Goal: Information Seeking & Learning: Learn about a topic

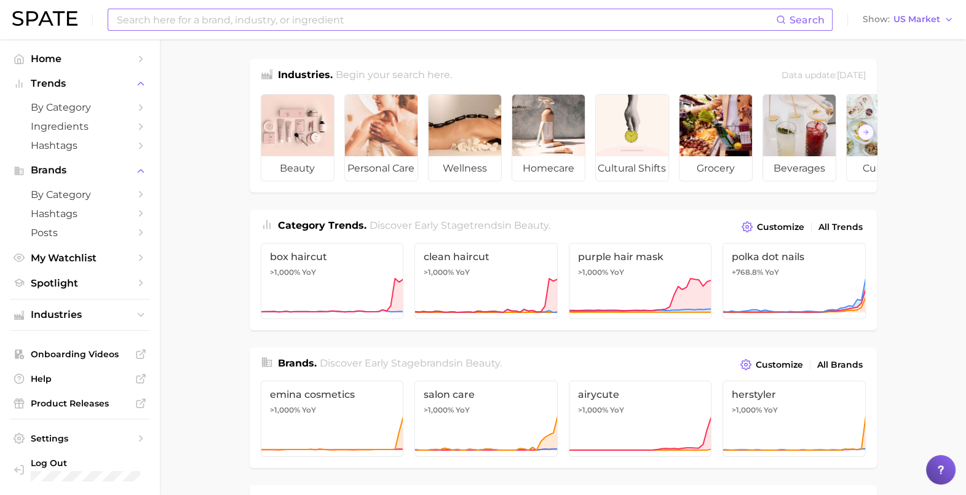
click at [301, 12] on input at bounding box center [446, 19] width 661 height 21
type input "eyeliner"
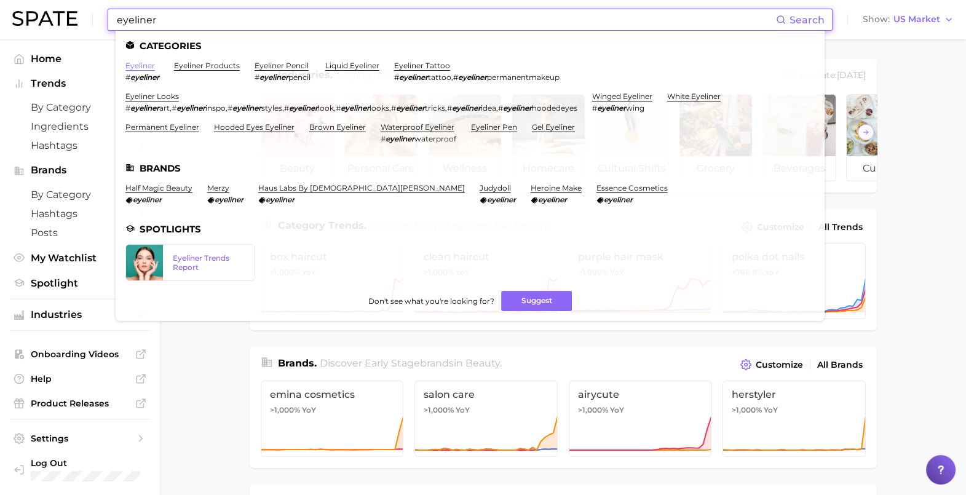
click at [132, 65] on link "eyeliner" at bounding box center [140, 65] width 30 height 9
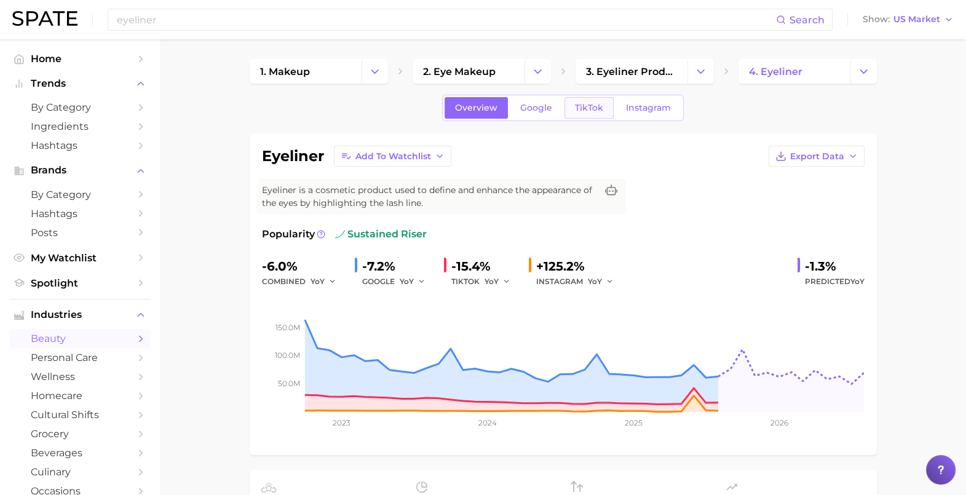
click at [579, 110] on span "TikTok" at bounding box center [589, 108] width 28 height 10
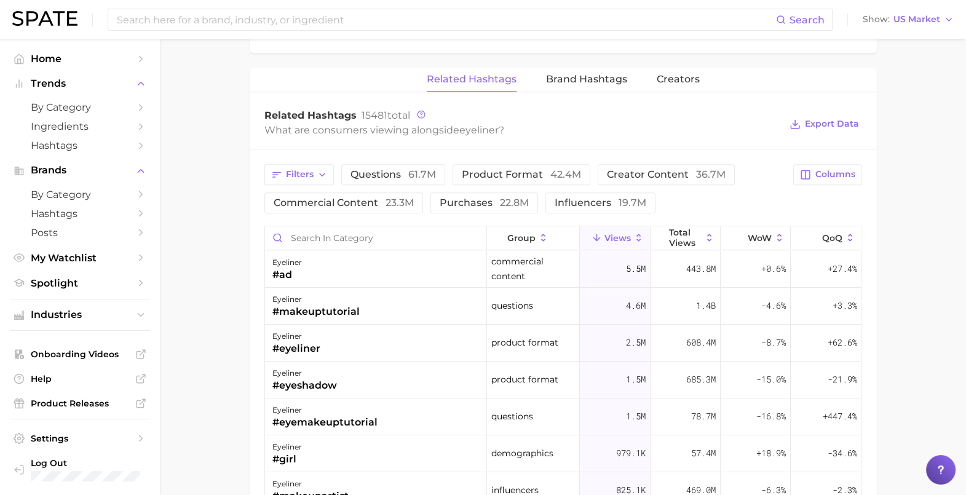
scroll to position [999, 0]
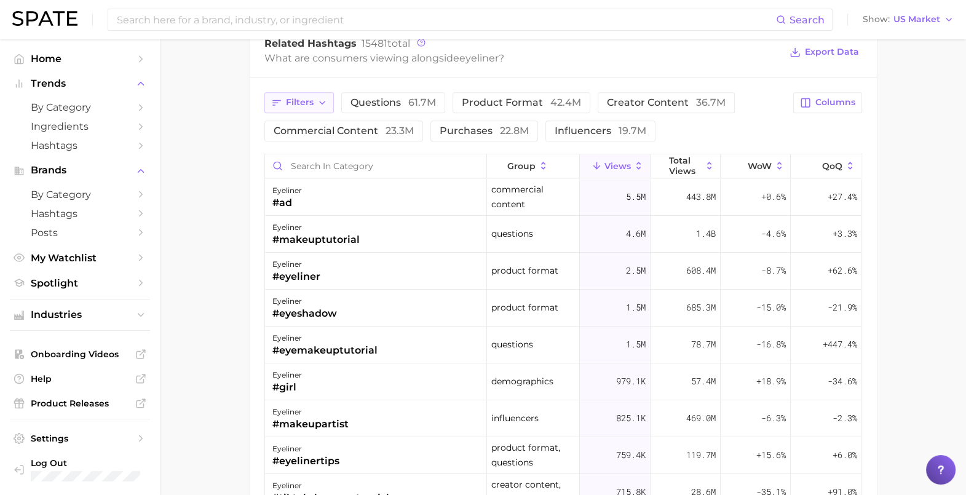
click at [305, 97] on span "Filters" at bounding box center [300, 102] width 28 height 10
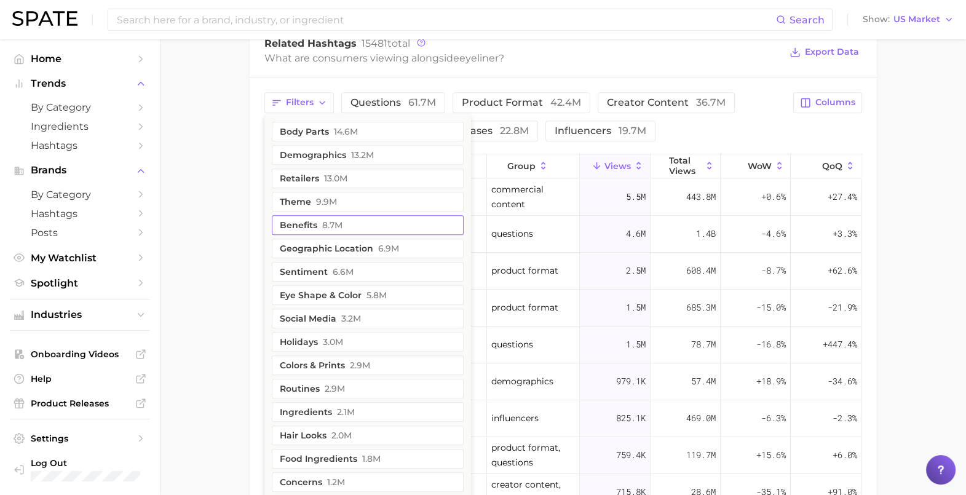
click at [316, 220] on button "benefits 8.7m" at bounding box center [368, 225] width 192 height 20
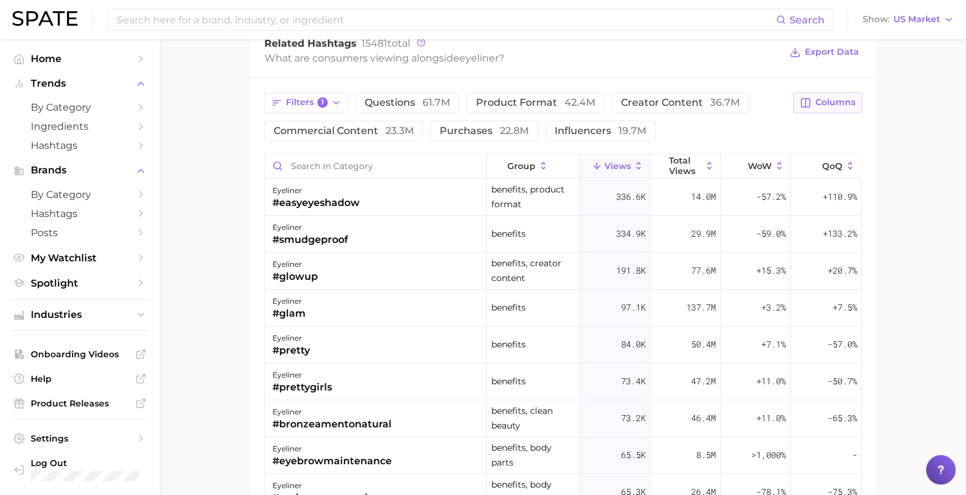
click at [830, 93] on button "Columns" at bounding box center [827, 102] width 68 height 21
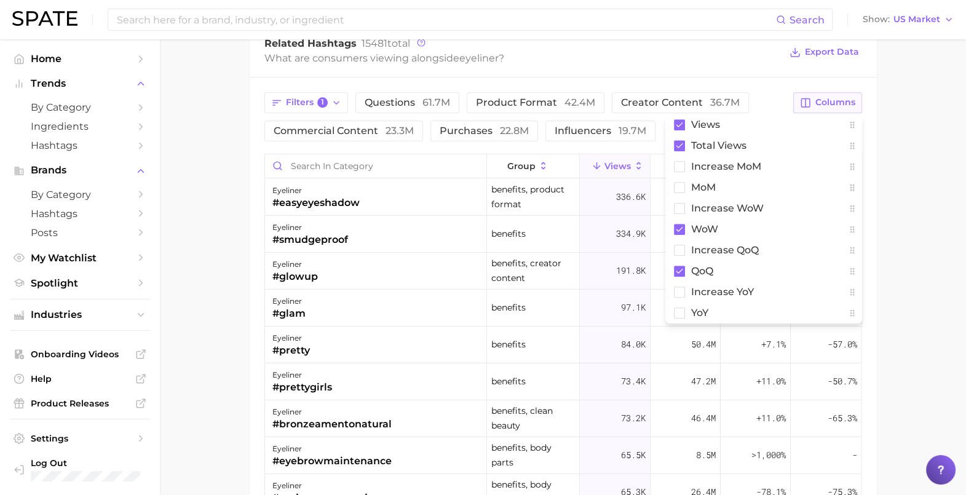
click at [830, 93] on button "Columns" at bounding box center [827, 102] width 68 height 21
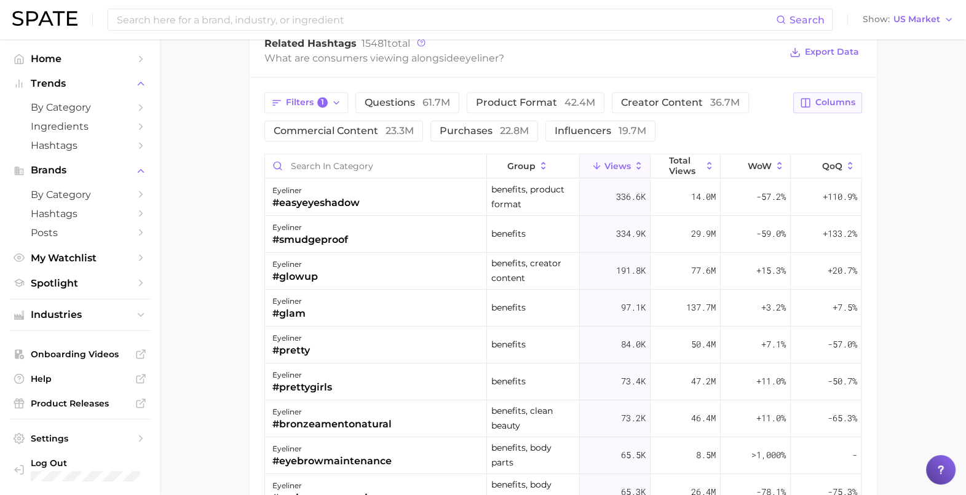
click at [830, 93] on button "Columns" at bounding box center [827, 102] width 68 height 21
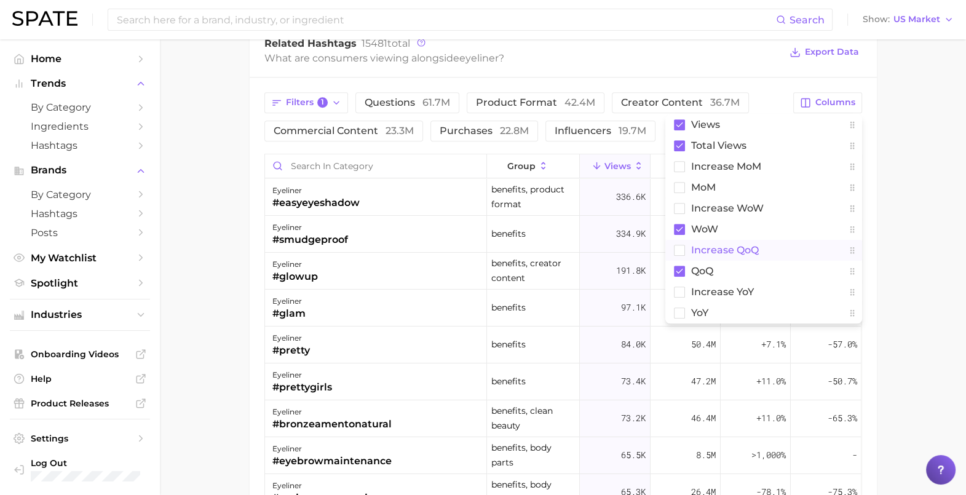
click at [681, 251] on rect at bounding box center [679, 250] width 10 height 10
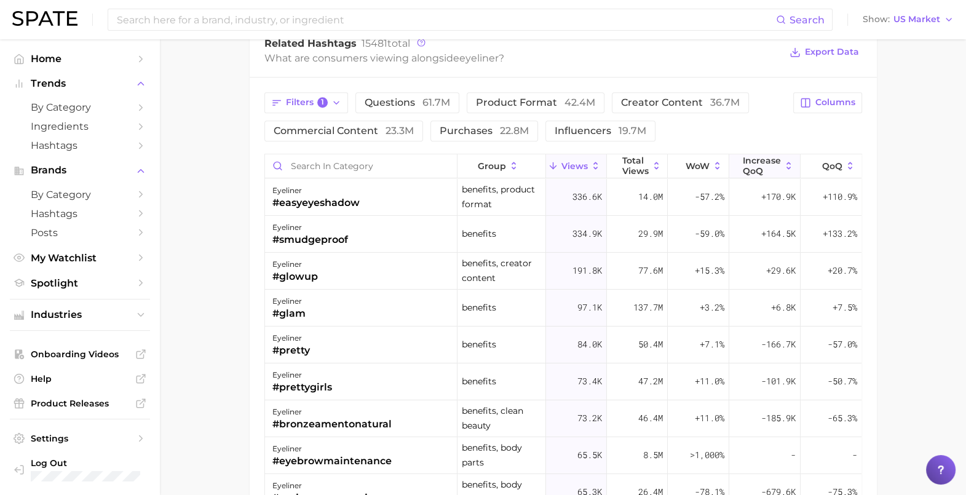
click at [767, 157] on span "increase QoQ" at bounding box center [762, 166] width 38 height 20
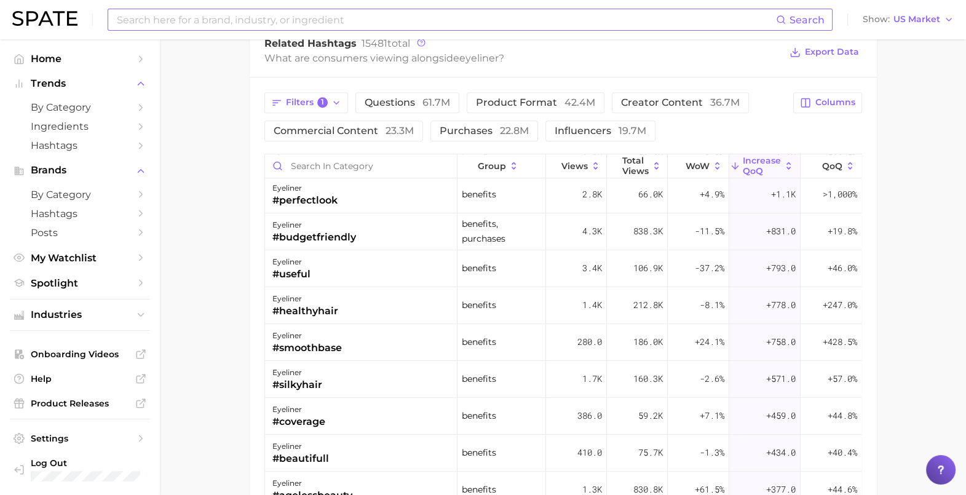
click at [290, 14] on input at bounding box center [446, 19] width 661 height 21
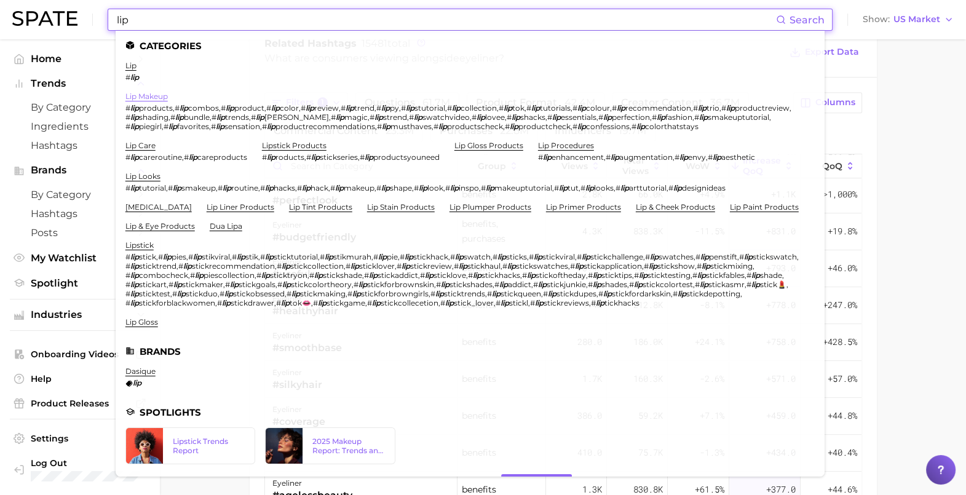
type input "lip"
click at [154, 94] on link "lip makeup" at bounding box center [146, 96] width 42 height 9
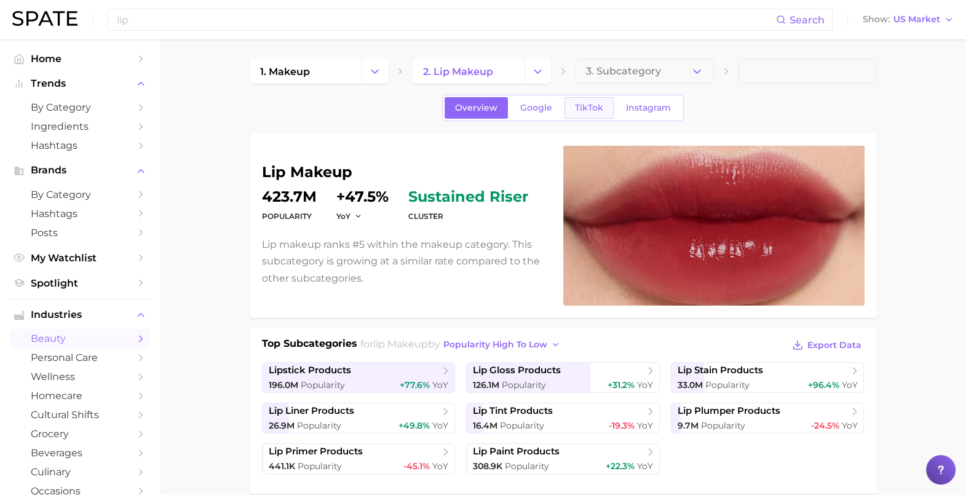
click at [600, 105] on span "TikTok" at bounding box center [589, 108] width 28 height 10
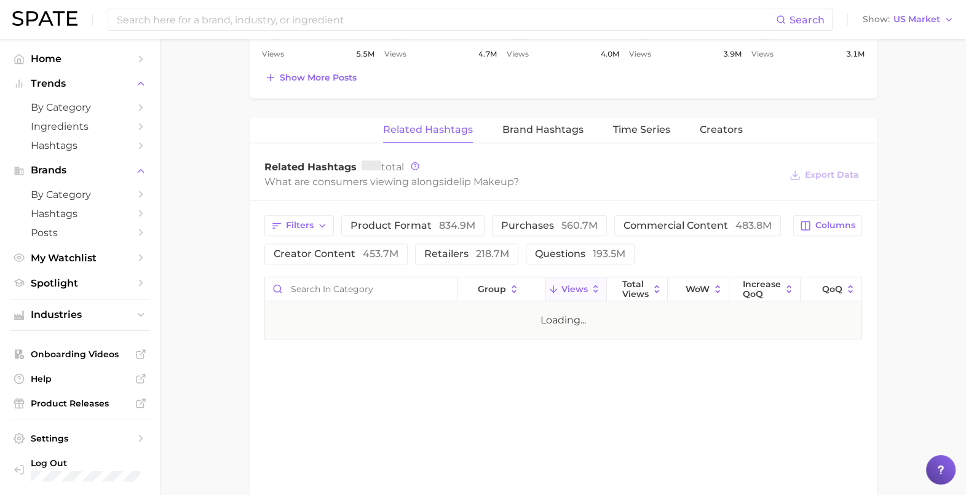
scroll to position [879, 0]
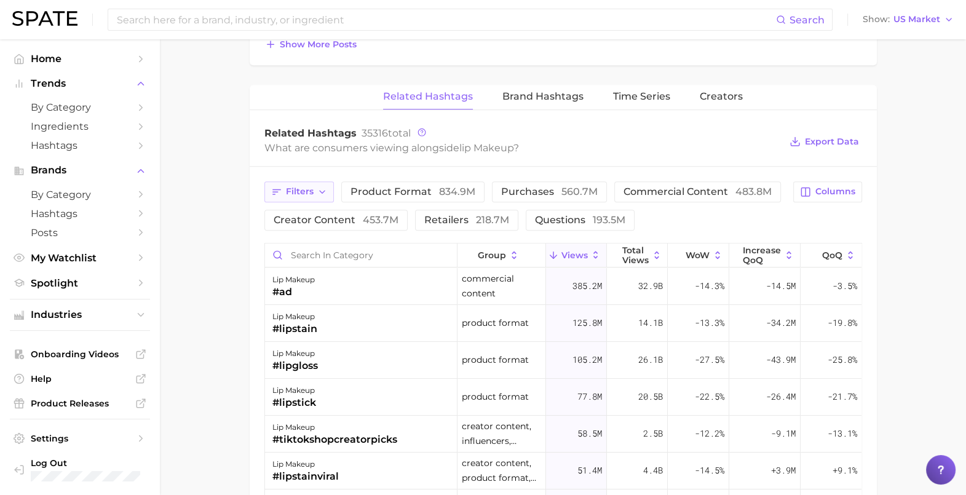
click at [325, 193] on icon "button" at bounding box center [322, 192] width 10 height 10
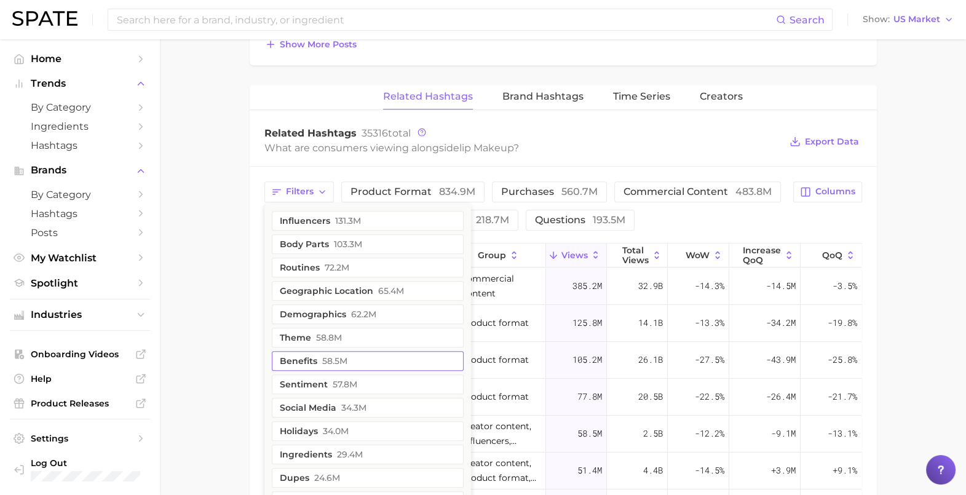
click at [331, 360] on span "58.5m" at bounding box center [334, 361] width 25 height 10
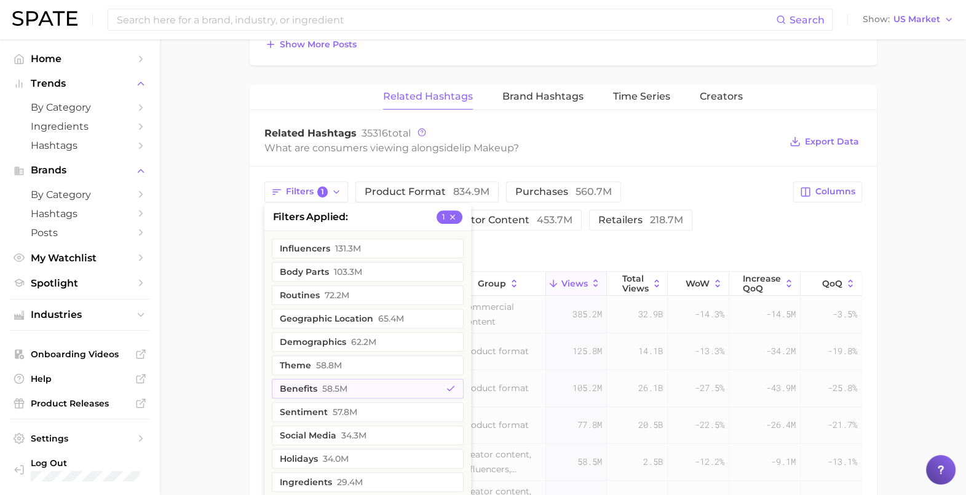
click at [218, 330] on main "1. makeup 2. lip makeup 3. Subcategory Overview Google TikTok Instagram lip mak…" at bounding box center [563, 1] width 806 height 1682
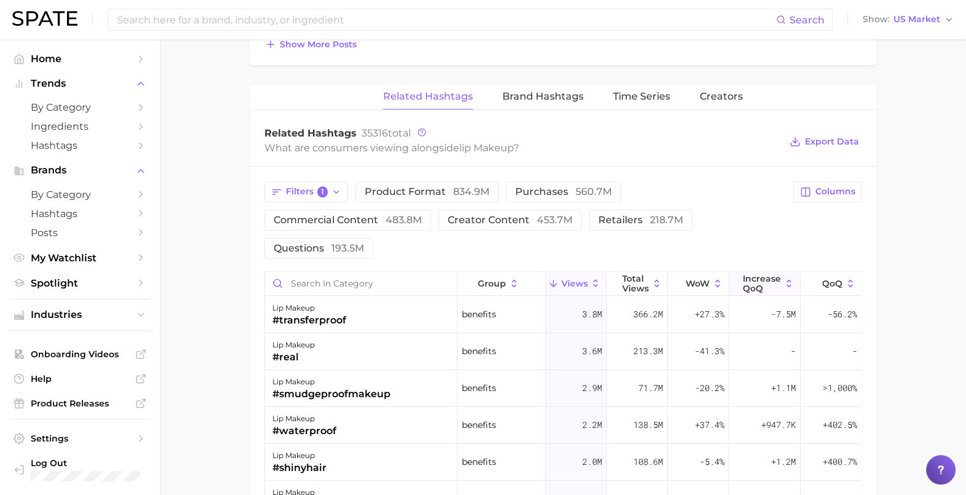
click at [744, 282] on span "increase QoQ" at bounding box center [762, 284] width 38 height 20
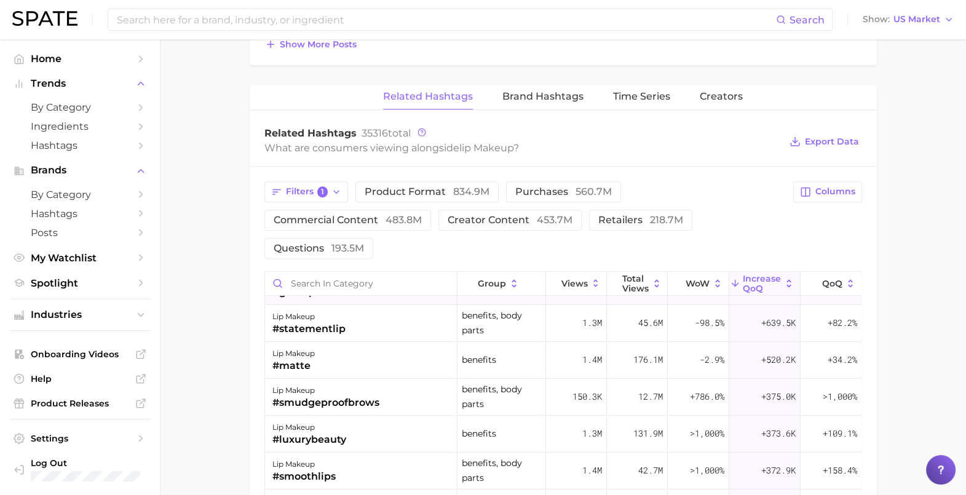
scroll to position [307, 0]
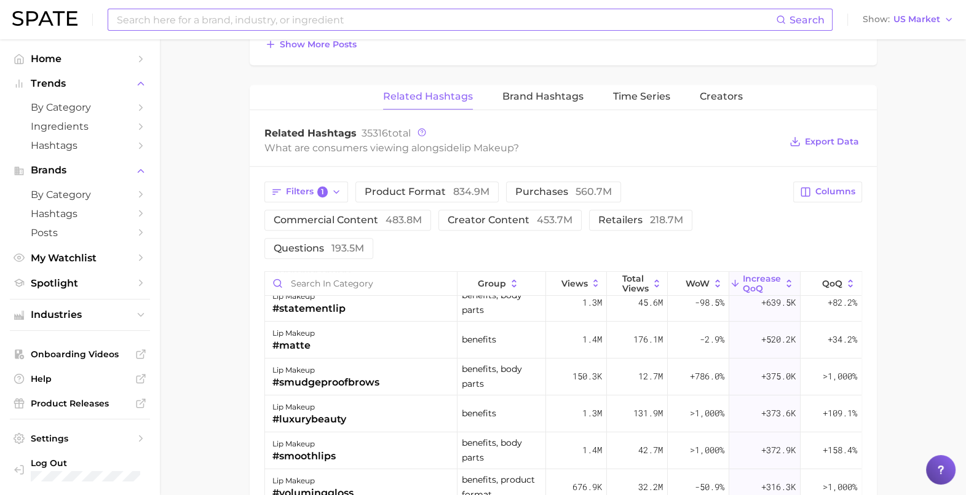
click at [221, 29] on input at bounding box center [446, 19] width 661 height 21
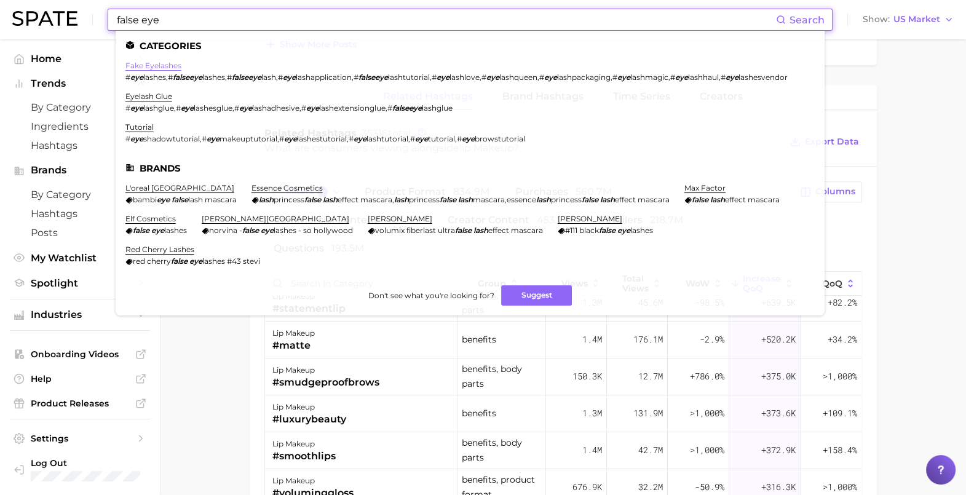
type input "false eye"
click at [166, 65] on link "fake eyelashes" at bounding box center [153, 65] width 56 height 9
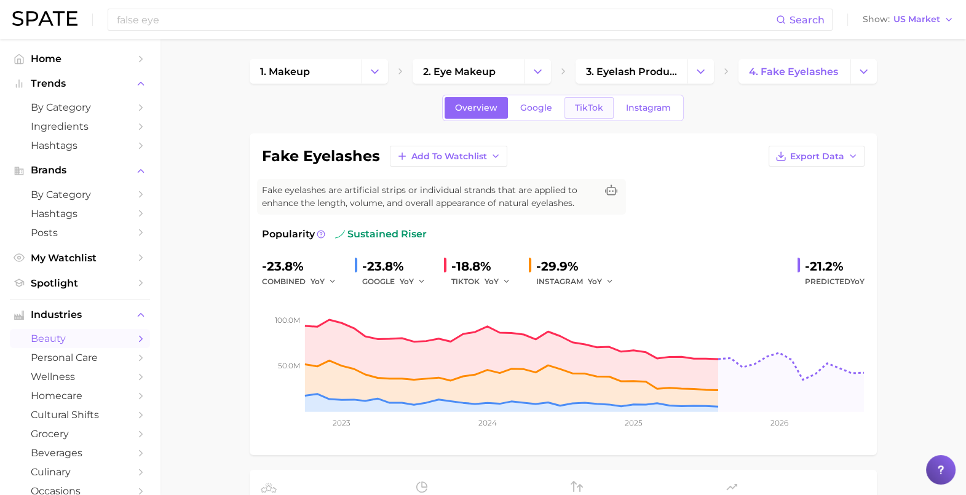
click at [585, 104] on span "TikTok" at bounding box center [589, 108] width 28 height 10
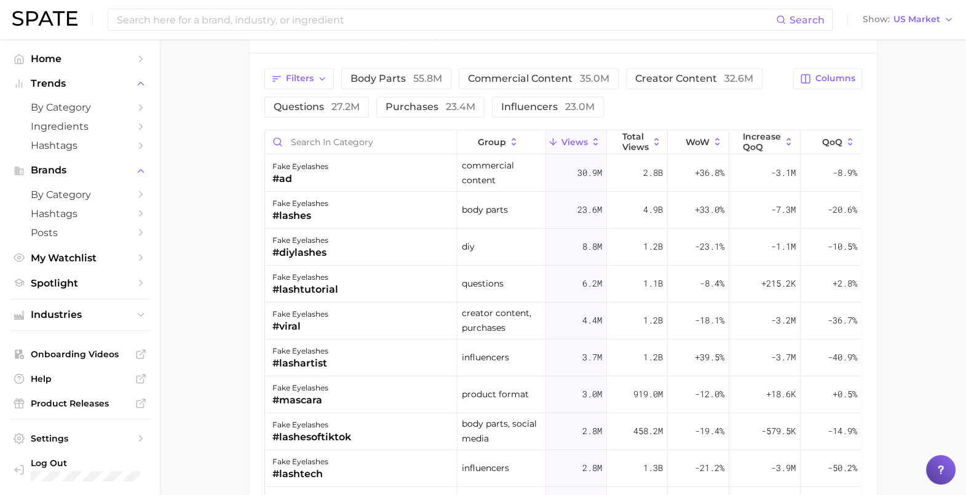
scroll to position [999, 0]
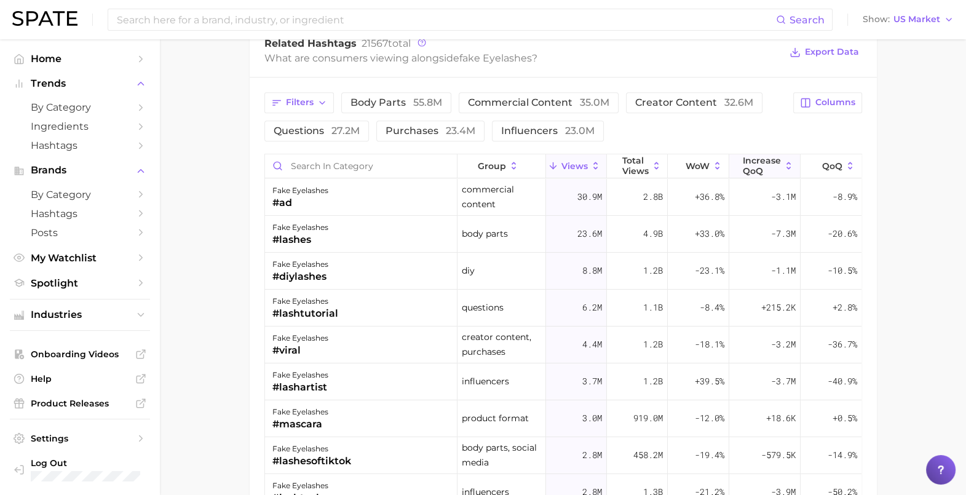
click at [743, 160] on span "increase QoQ" at bounding box center [762, 166] width 38 height 20
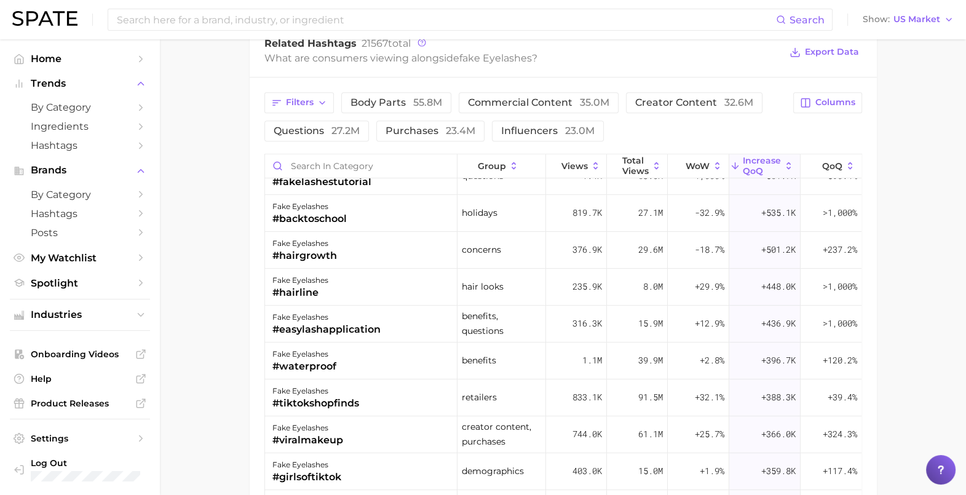
scroll to position [0, 0]
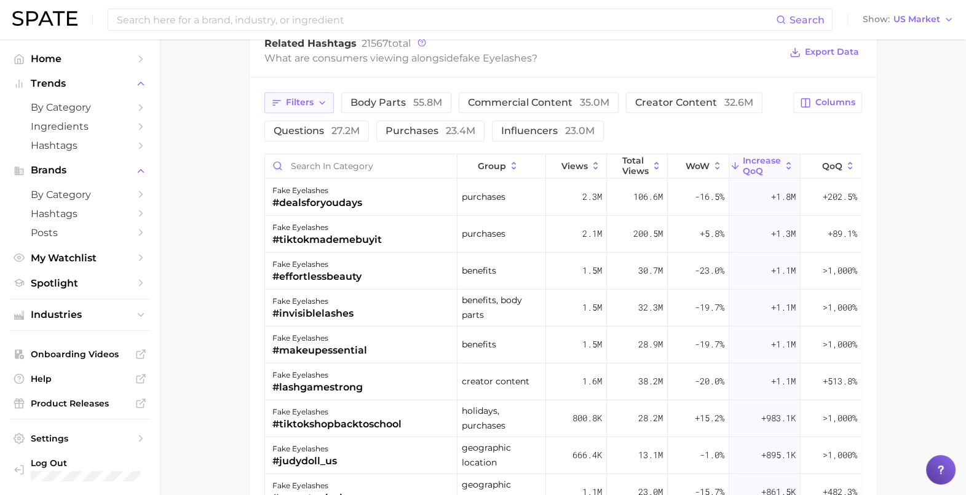
click at [296, 97] on span "Filters" at bounding box center [300, 102] width 28 height 10
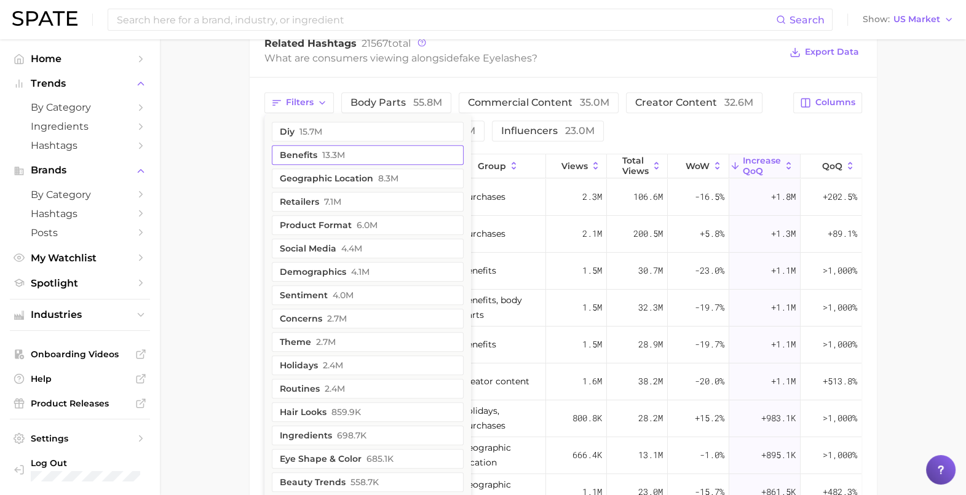
click at [312, 154] on button "benefits 13.3m" at bounding box center [368, 155] width 192 height 20
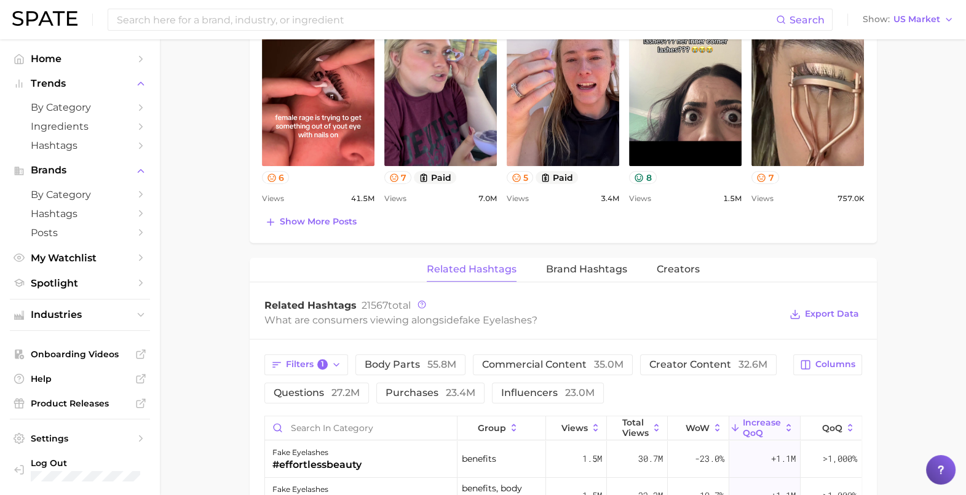
scroll to position [614, 0]
